Goal: Contribute content: Contribute content

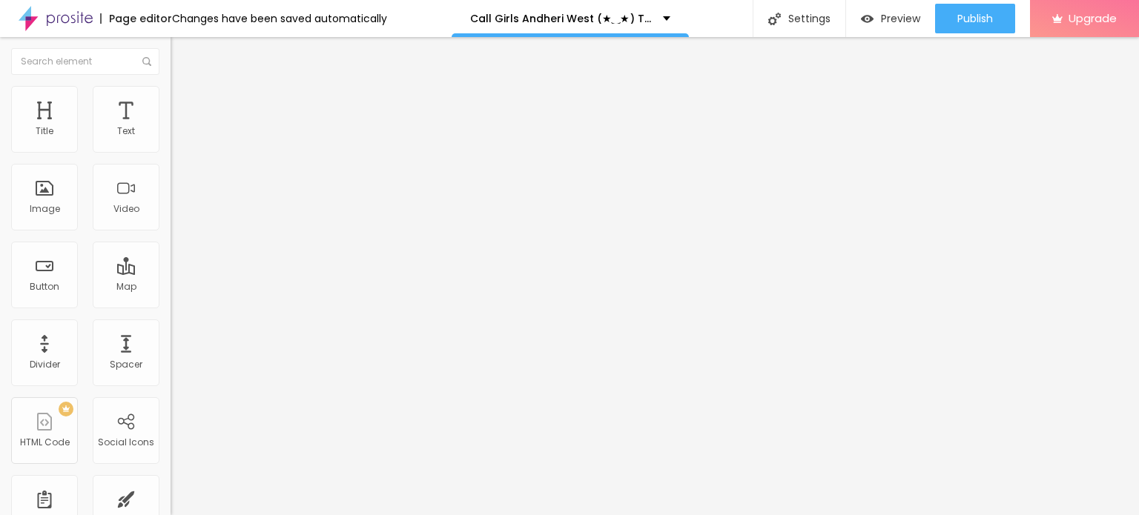
click at [171, 128] on span "Change image" at bounding box center [210, 121] width 79 height 13
click at [171, 125] on img at bounding box center [175, 120] width 9 height 9
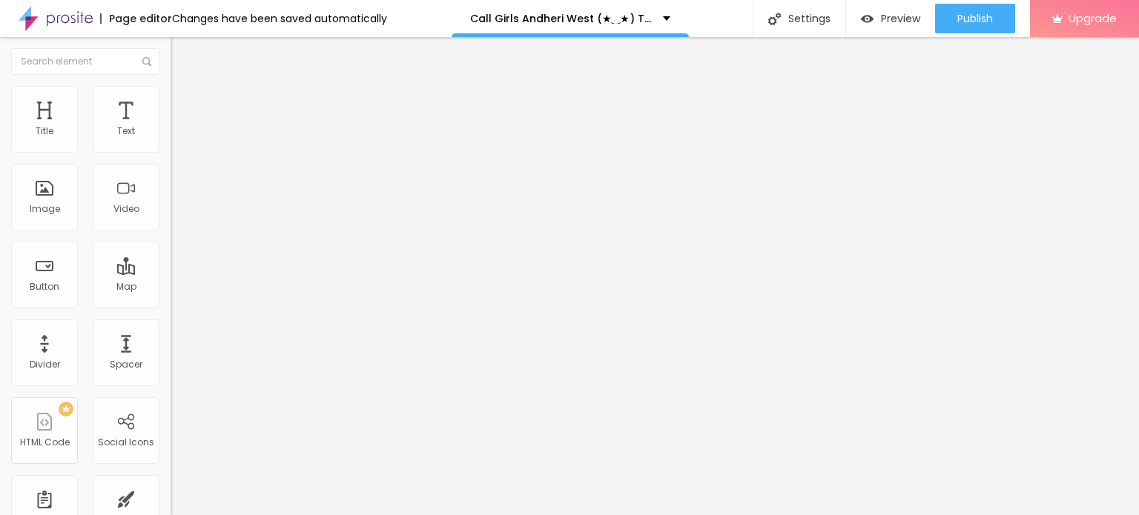
click at [171, 300] on input "https://" at bounding box center [260, 298] width 178 height 15
paste input "[DOMAIN_NAME][URL]"
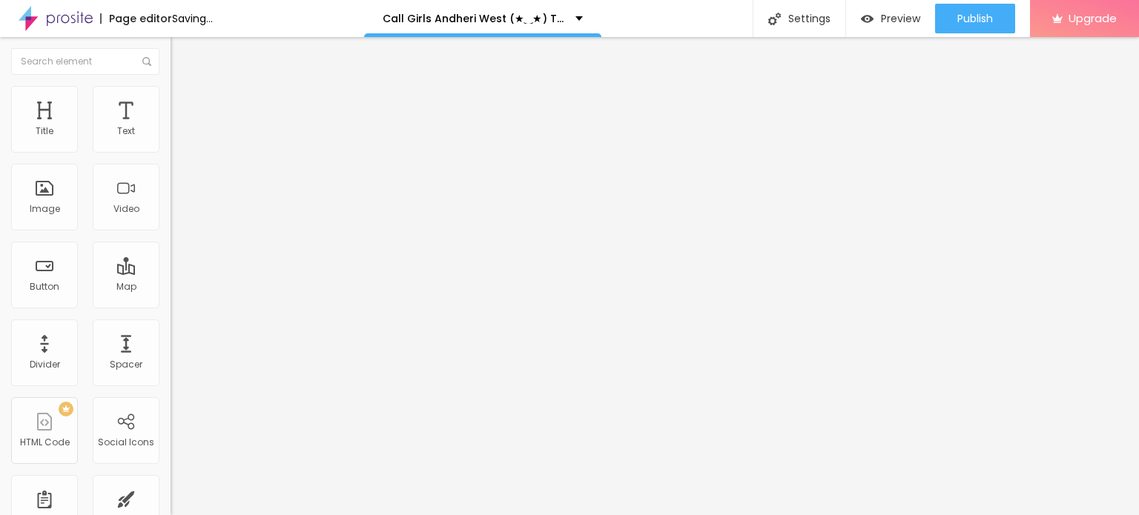
type input "[URL][DOMAIN_NAME]"
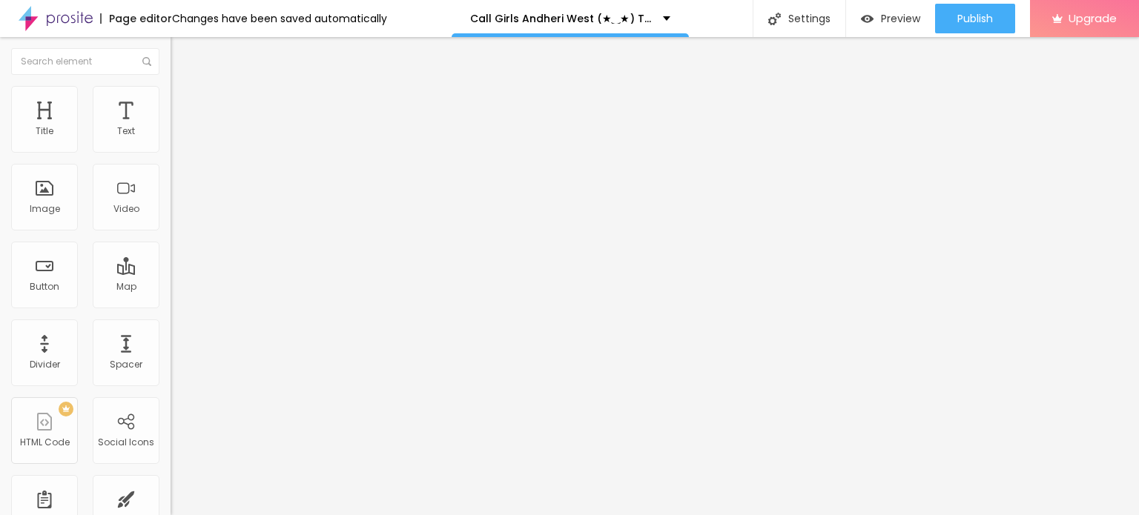
scroll to position [0, 0]
click at [171, 139] on input "Click me" at bounding box center [260, 132] width 178 height 15
paste input "Booking Number: ☎ 9967276815"
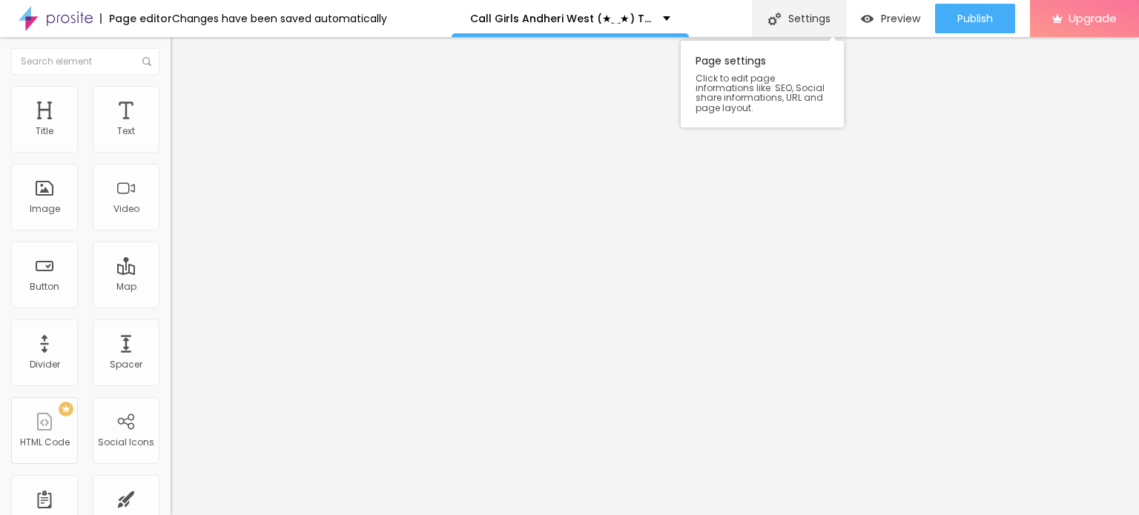
type input "Booking Number: ☎ 9967276815"
click at [803, 22] on div "Settings" at bounding box center [799, 18] width 93 height 37
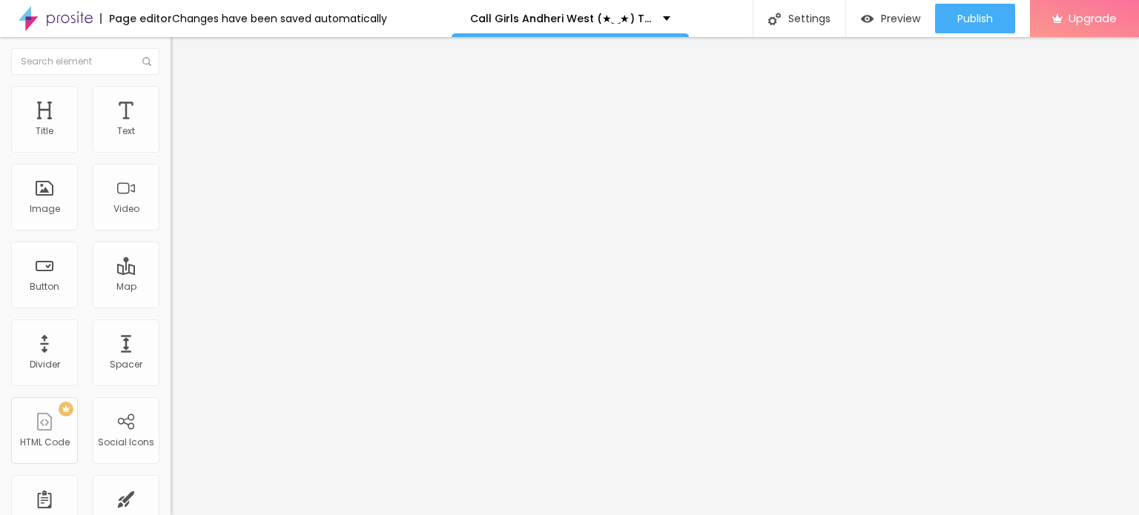
paste input "Call Girls Andheri West (★‿★) Try One Of The our Best Russian Mumbai Escorts"
type input "Call Girls Andheri West (★‿★) Try One Of The our Best Russian Mumbai Escorts"
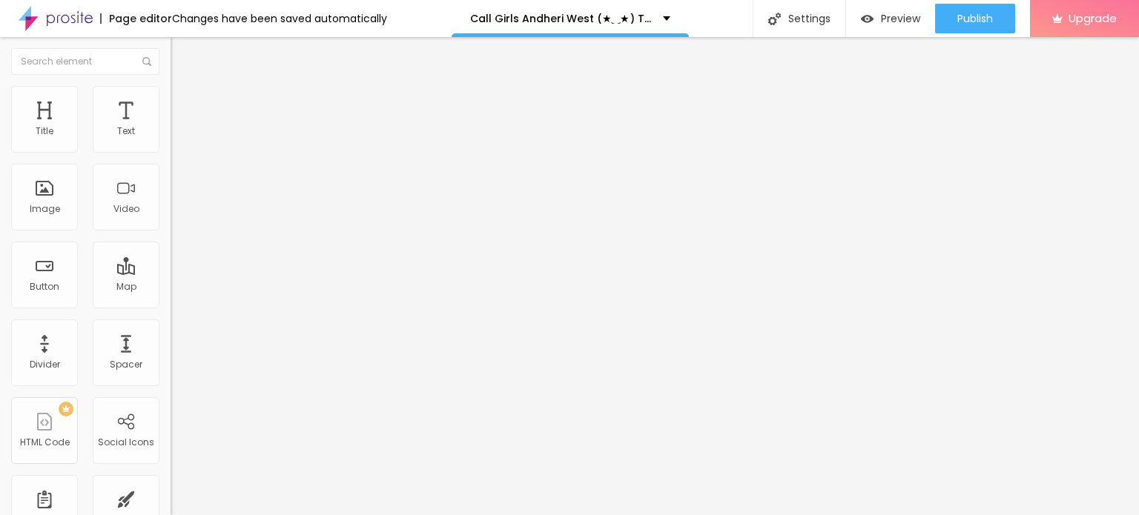
paste textarea "Call Girls Andheri West (★‿★) Try One Of The our Best Russian Mumbai Escorts"
paste textarea "You Can Also Contact For Nepali Call Girls in [GEOGRAPHIC_DATA], for Service Ho…"
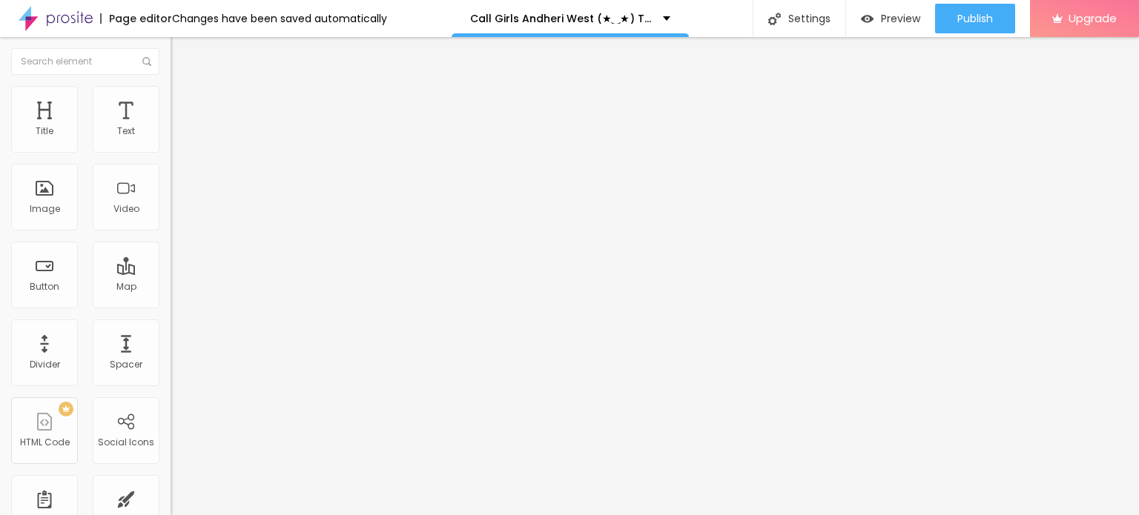
type textarea "Call Girls Andheri West (★‿★) Try One Of The our Best Russian Mumbai EscortsYou…"
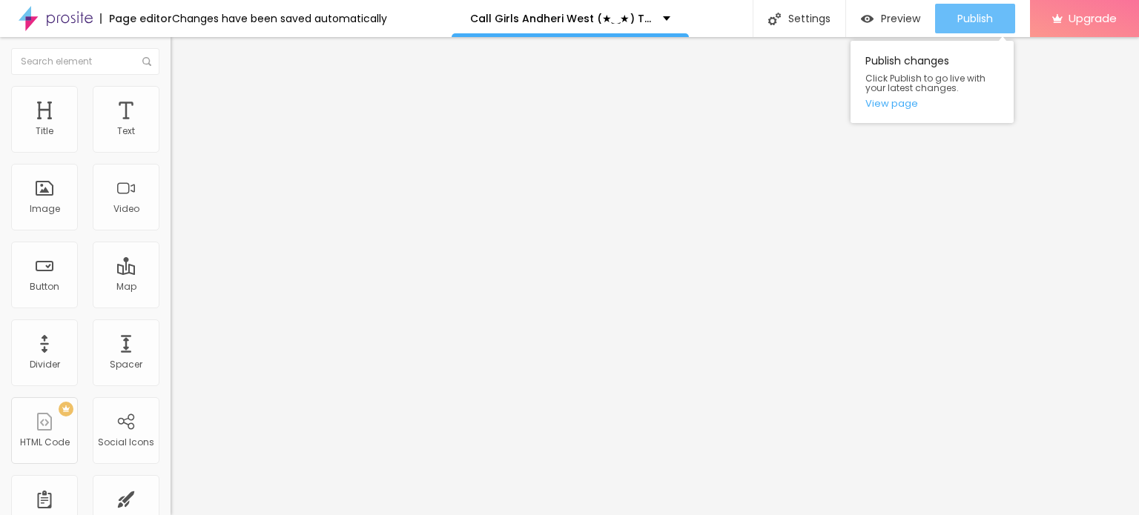
click at [970, 8] on div "Publish" at bounding box center [975, 19] width 36 height 30
click at [902, 105] on link "View page" at bounding box center [932, 104] width 133 height 10
